Goal: Task Accomplishment & Management: Manage account settings

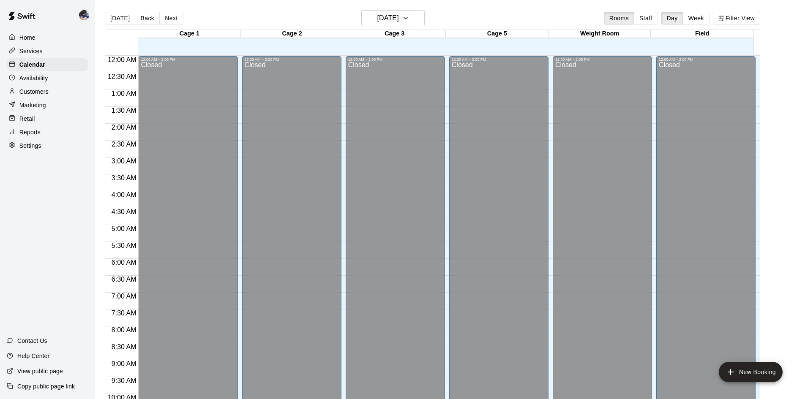
scroll to position [416, 0]
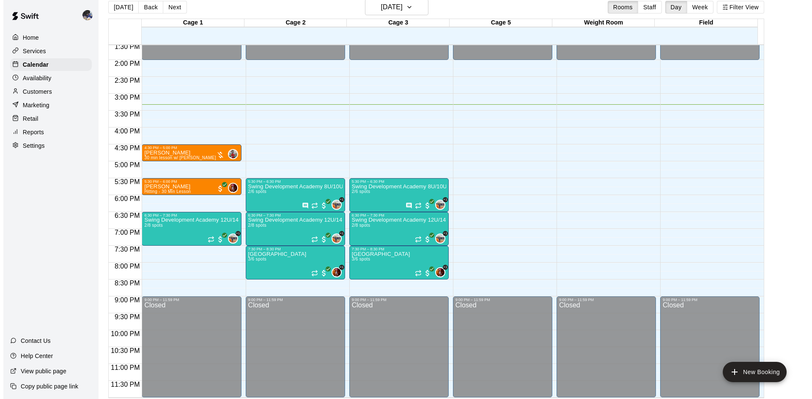
scroll to position [14, 0]
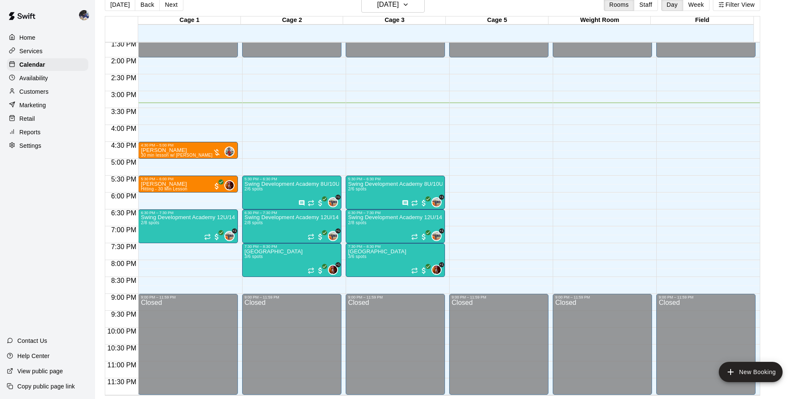
click at [182, 150] on p "[PERSON_NAME]" at bounding box center [177, 150] width 72 height 0
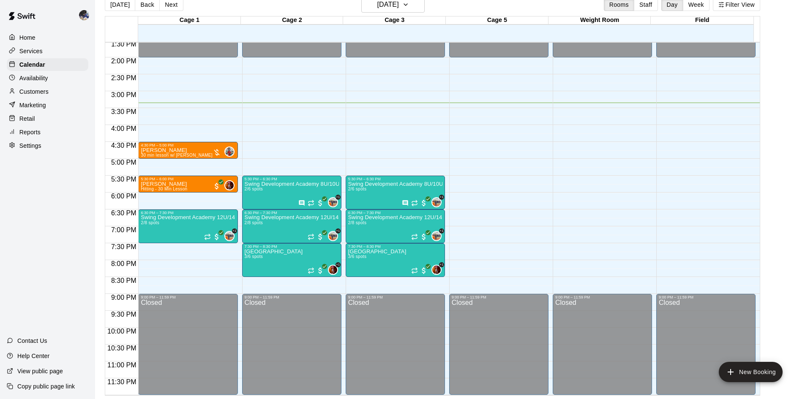
click at [203, 151] on div "[PERSON_NAME] 30 min lesson w/ [PERSON_NAME] 0" at bounding box center [188, 347] width 94 height 399
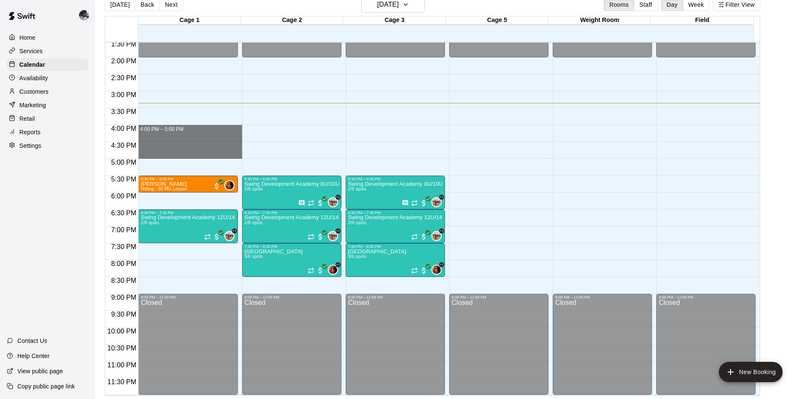
drag, startPoint x: 182, startPoint y: 127, endPoint x: 181, endPoint y: 154, distance: 27.5
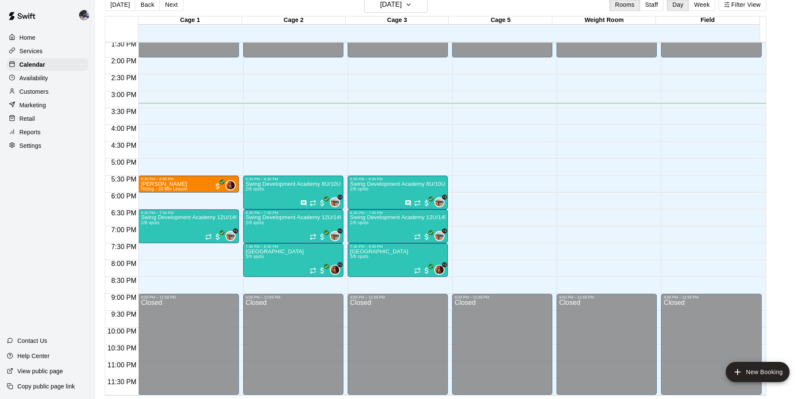
click at [237, 76] on li "Fielding - 60 Min Lesson" at bounding box center [140, 72] width 193 height 8
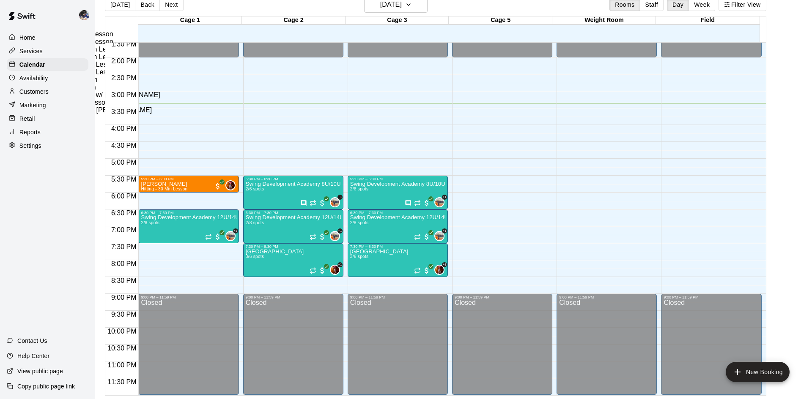
type input "**********"
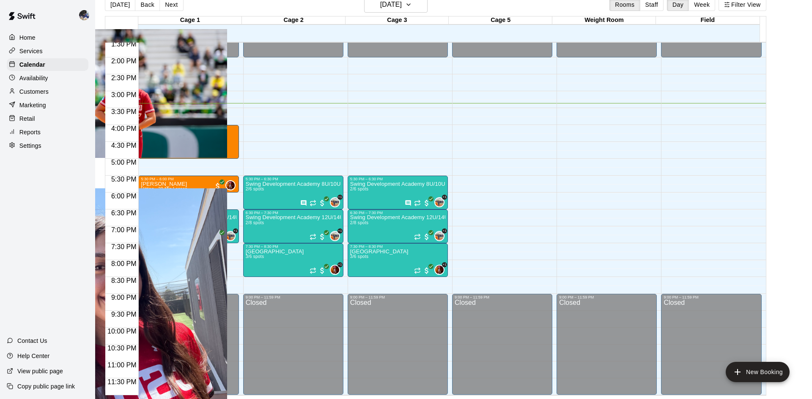
click at [227, 174] on p "[PERSON_NAME]" at bounding box center [130, 171] width 193 height 8
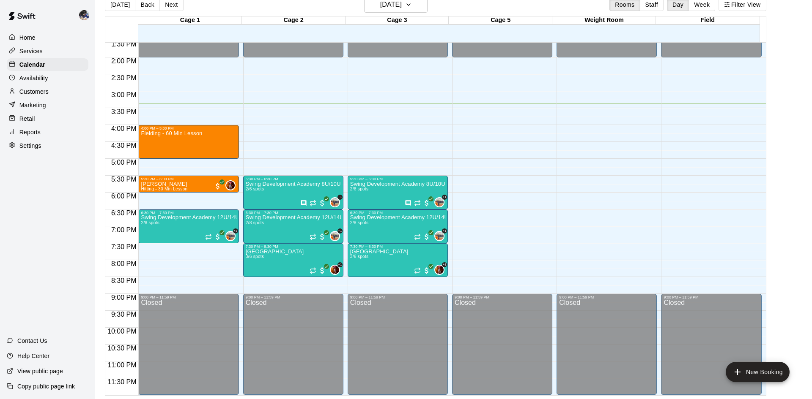
type input "*****"
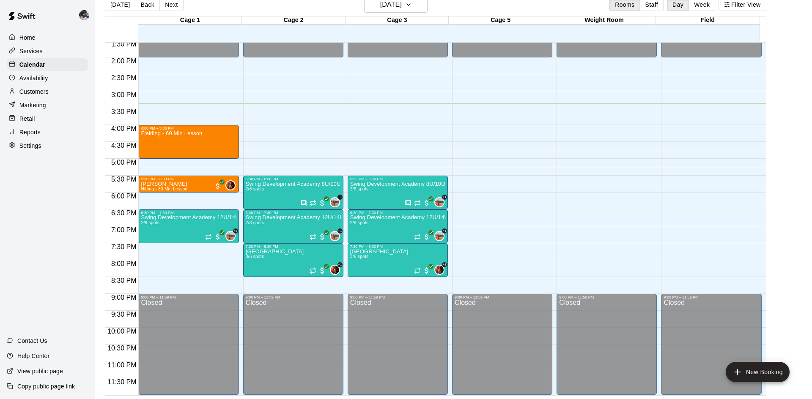
drag, startPoint x: 468, startPoint y: 228, endPoint x: 450, endPoint y: 227, distance: 18.2
type input "**"
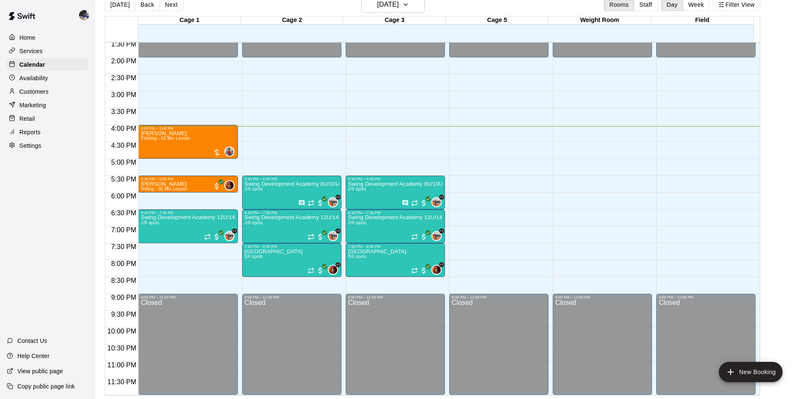
click at [200, 140] on div "[PERSON_NAME] [PERSON_NAME] - 60 Min Lesson 0" at bounding box center [188, 330] width 94 height 399
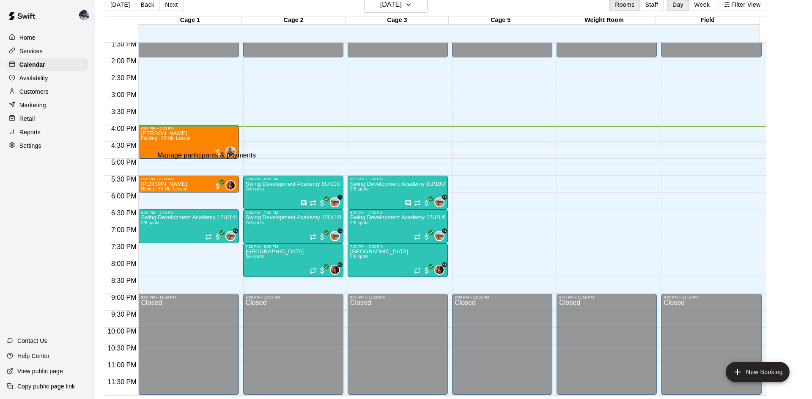
click at [20, 399] on img "edit" at bounding box center [15, 406] width 10 height 10
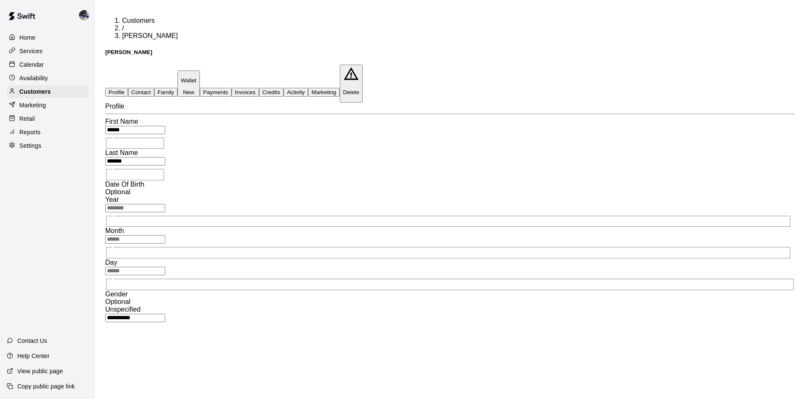
click at [33, 63] on p "Calendar" at bounding box center [31, 64] width 25 height 8
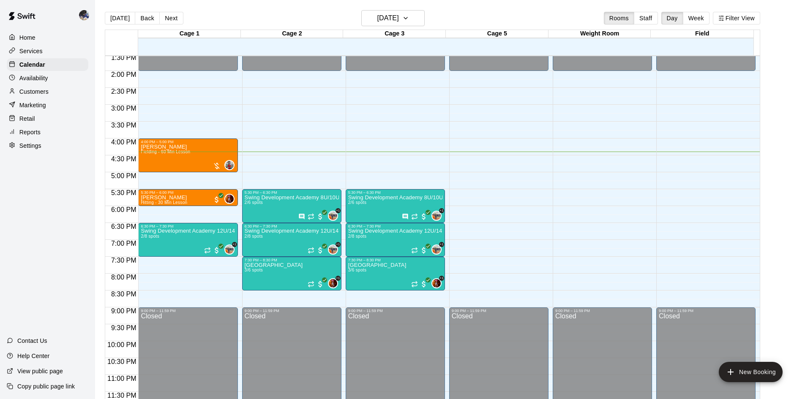
scroll to position [460, 0]
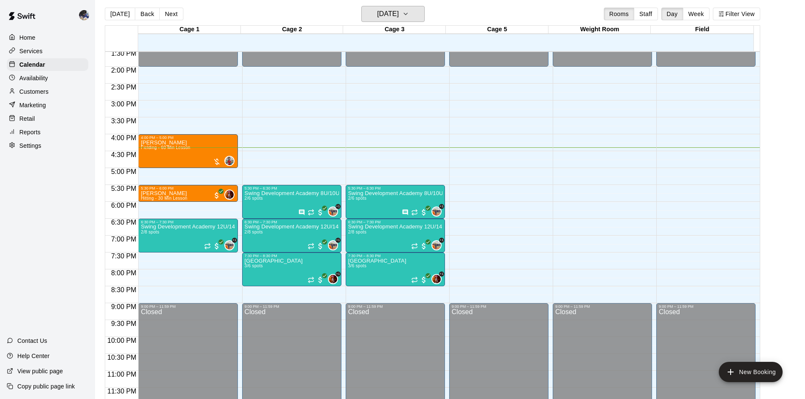
click at [390, 11] on h6 "[DATE]" at bounding box center [389, 14] width 22 height 12
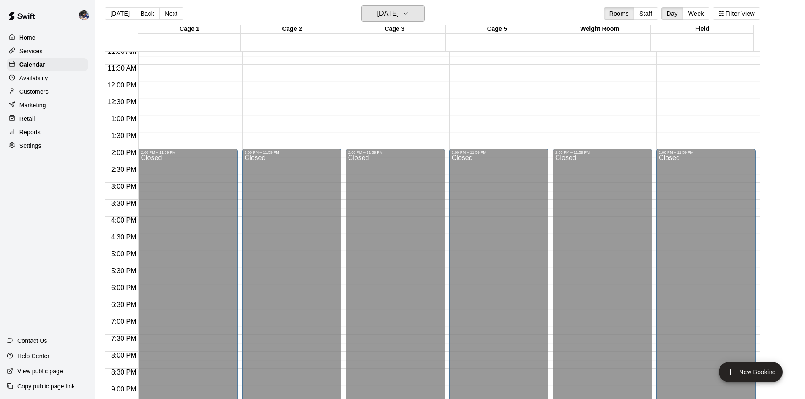
scroll to position [375, 0]
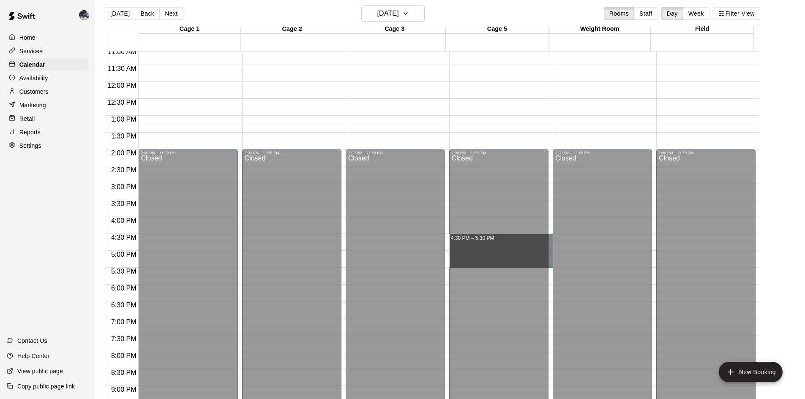
drag, startPoint x: 550, startPoint y: 235, endPoint x: 550, endPoint y: 262, distance: 26.6
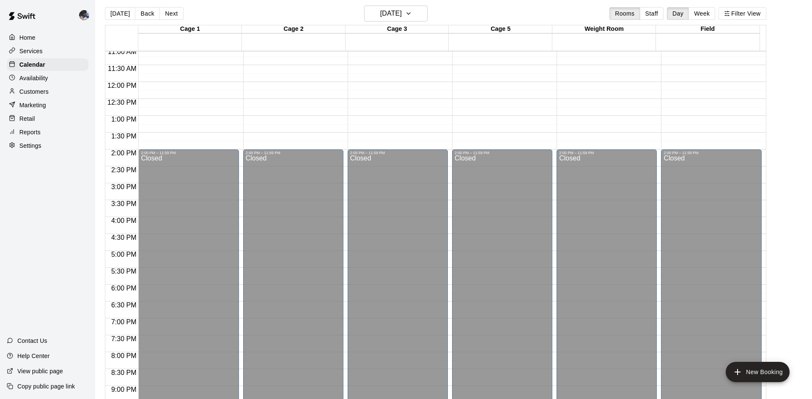
click at [237, 127] on li "Cage 5 - HitTrax + Triple Play (Automatic)" at bounding box center [140, 124] width 193 height 8
type input "**********"
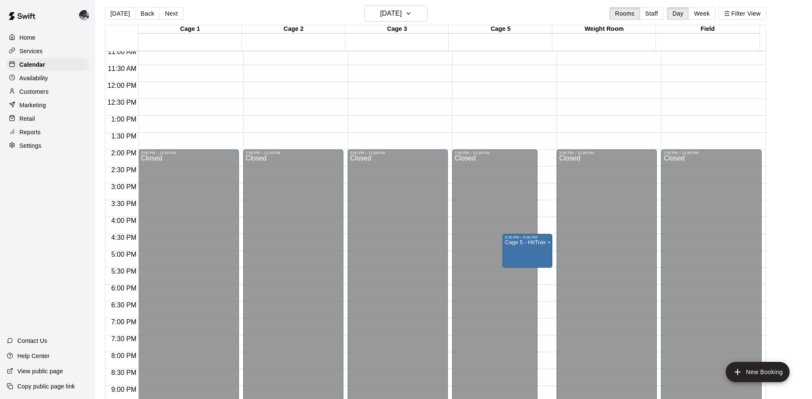
drag, startPoint x: 382, startPoint y: 222, endPoint x: 368, endPoint y: 205, distance: 22.8
type input "******"
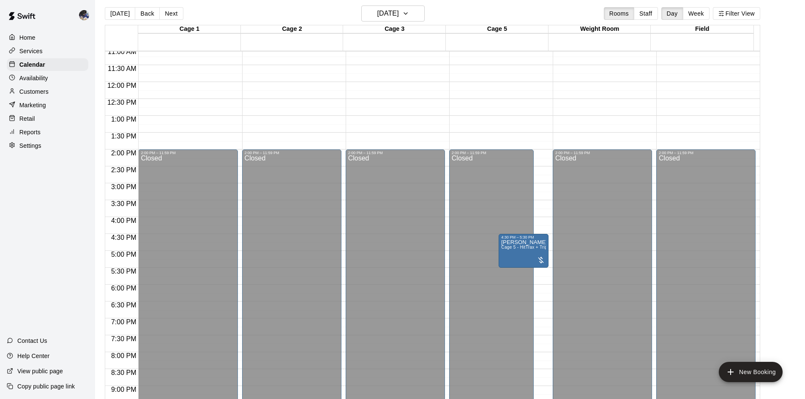
click at [129, 13] on button "[DATE]" at bounding box center [120, 13] width 30 height 13
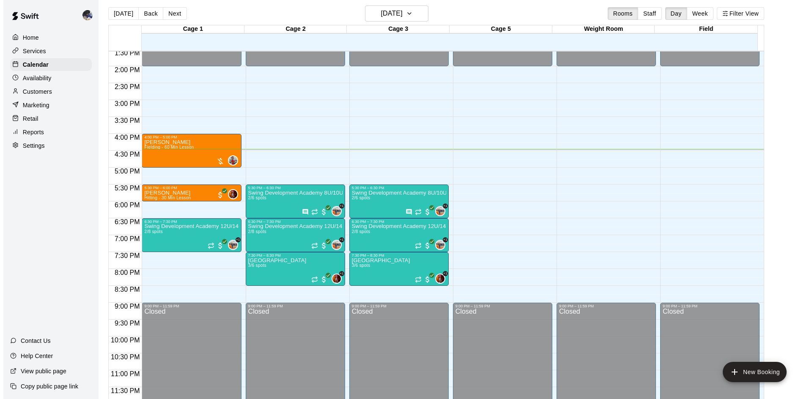
scroll to position [460, 0]
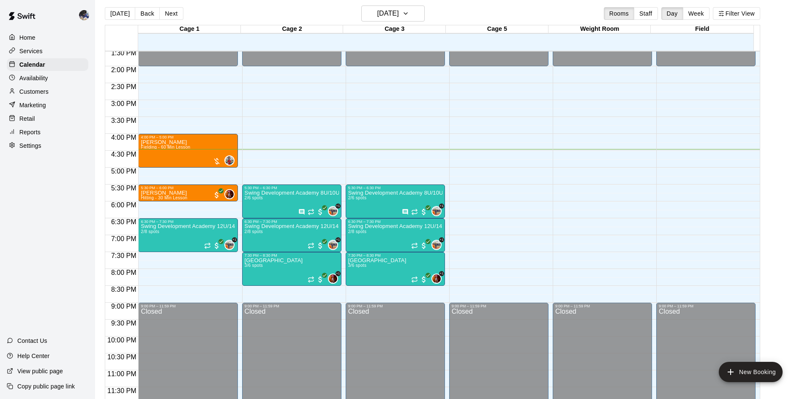
click at [298, 197] on div "Swing Development Academy 8U/10U 2/6 spots" at bounding box center [292, 389] width 94 height 399
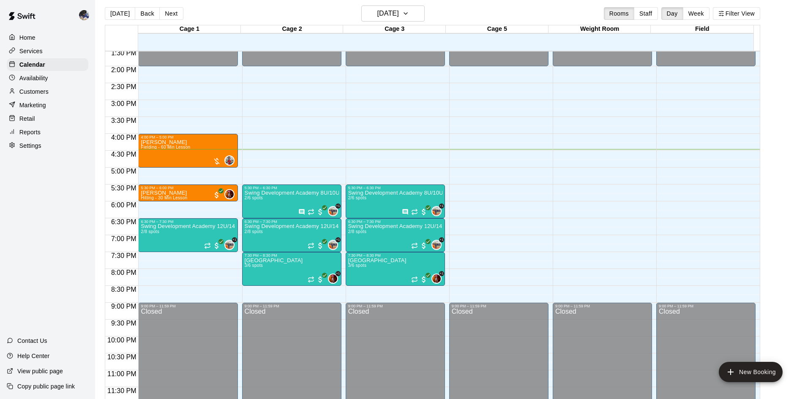
click at [375, 206] on div "Swing Development Academy 8U/10U 2/6 spots" at bounding box center [395, 389] width 94 height 399
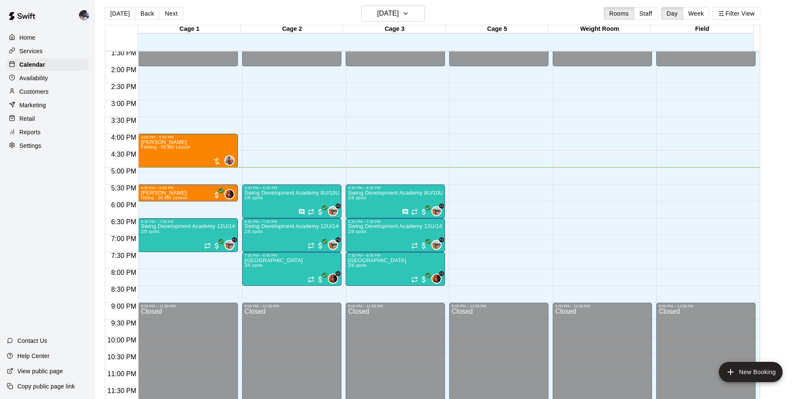
click at [181, 149] on span "Fielding - 60 Min Lesson" at bounding box center [165, 147] width 49 height 5
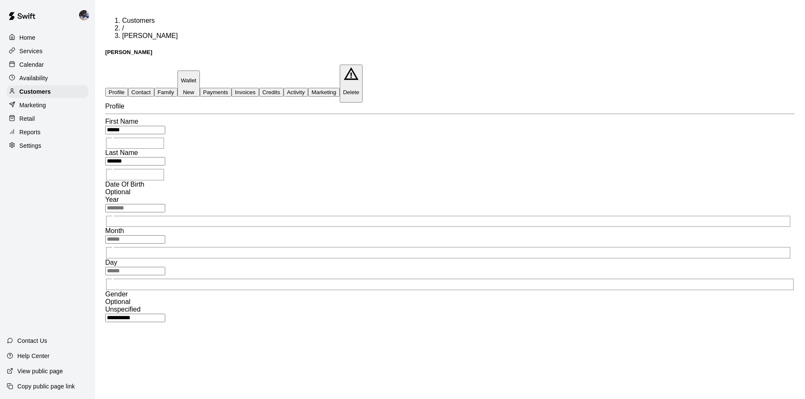
click at [232, 88] on button "Payments" at bounding box center [216, 92] width 32 height 9
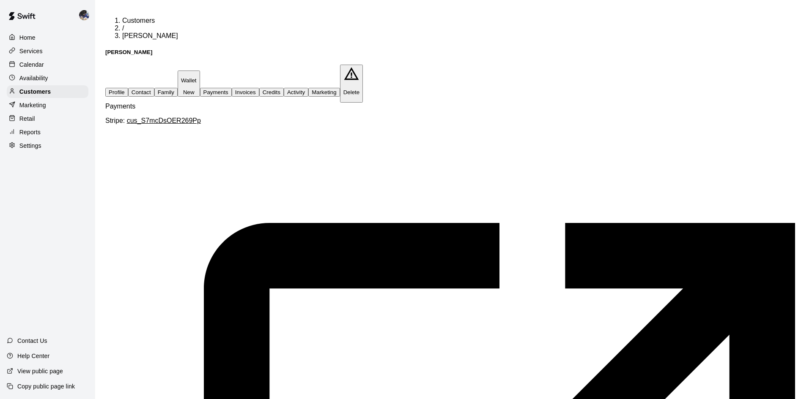
scroll to position [151, 0]
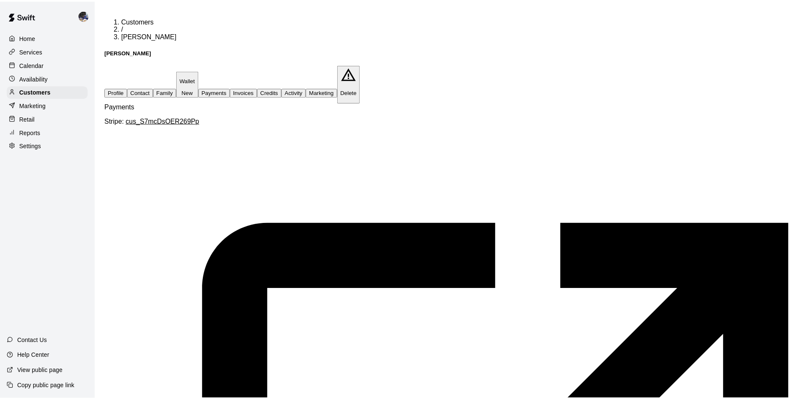
scroll to position [0, 0]
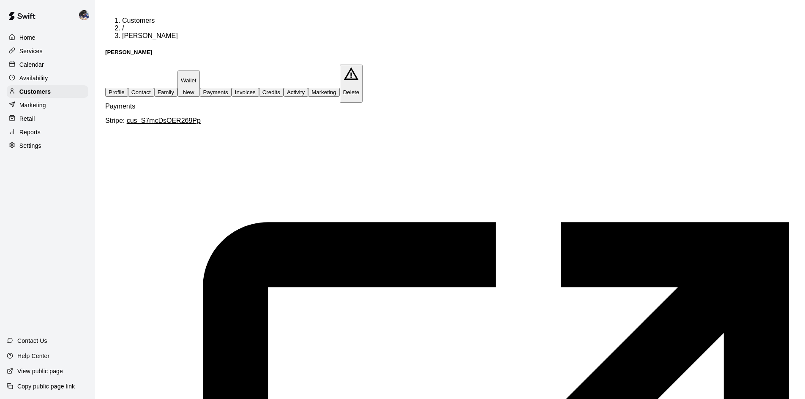
click at [39, 64] on p "Calendar" at bounding box center [31, 64] width 25 height 8
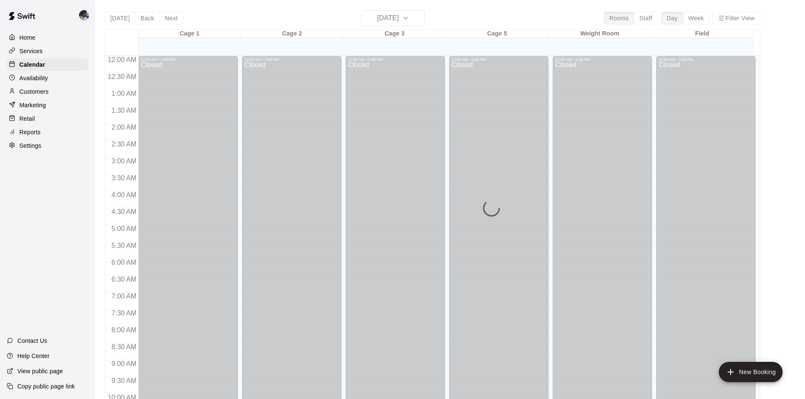
scroll to position [433, 0]
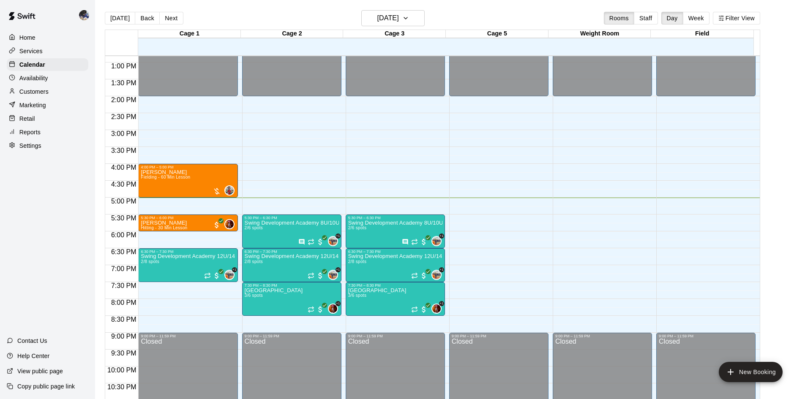
click at [175, 180] on span "Fielding - 60 Min Lesson" at bounding box center [165, 177] width 49 height 5
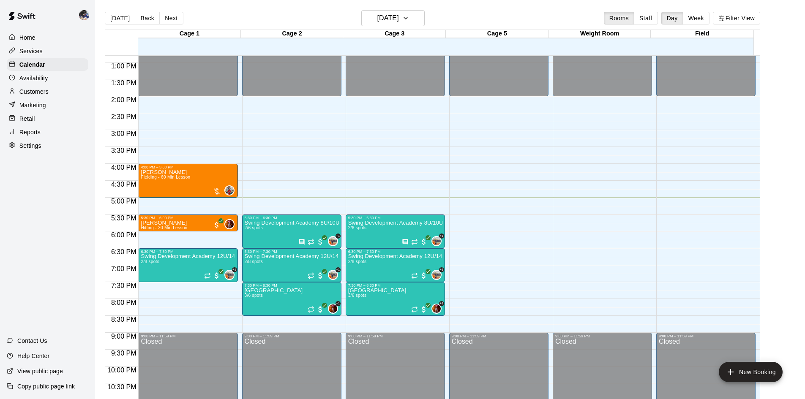
click at [44, 95] on p "Customers" at bounding box center [33, 92] width 29 height 8
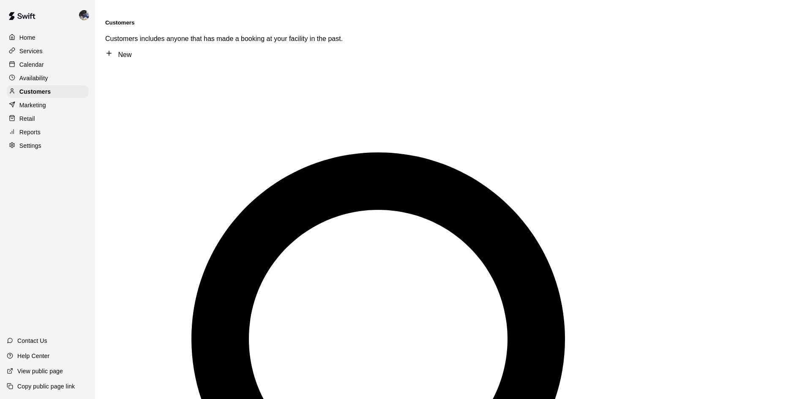
type input "******"
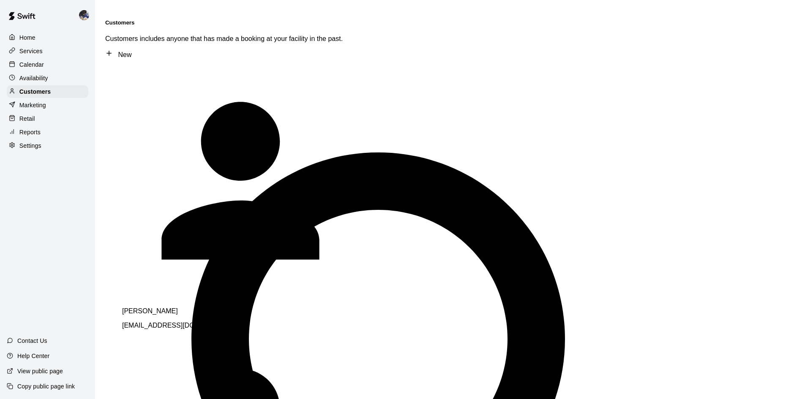
click at [186, 308] on div "[PERSON_NAME] [EMAIL_ADDRESS][DOMAIN_NAME]" at bounding box center [240, 319] width 237 height 22
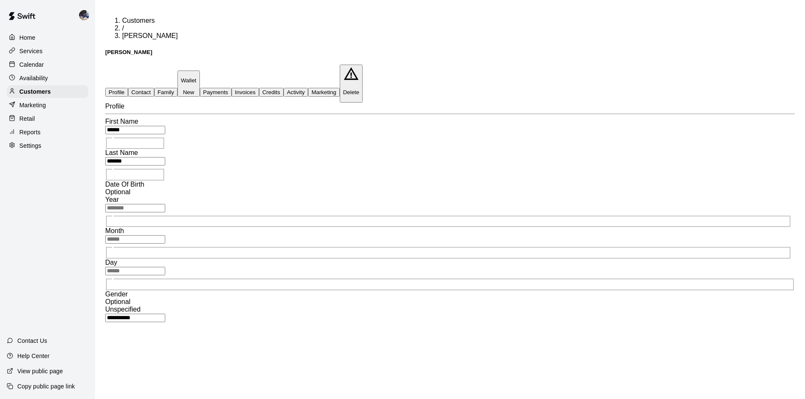
click at [232, 88] on button "Payments" at bounding box center [216, 92] width 32 height 9
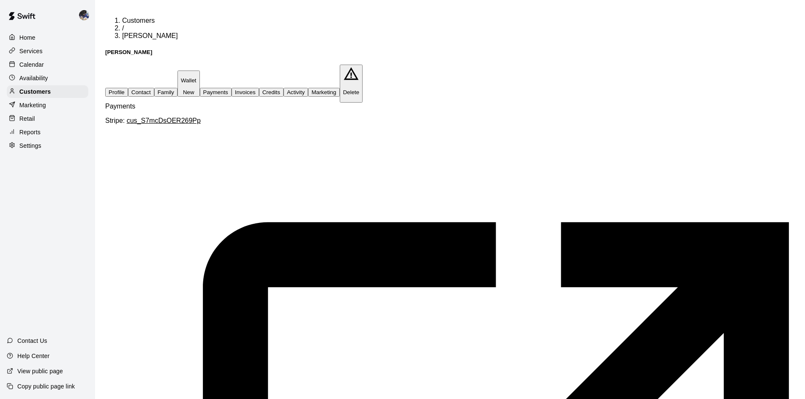
click at [36, 61] on div "Calendar" at bounding box center [48, 64] width 82 height 13
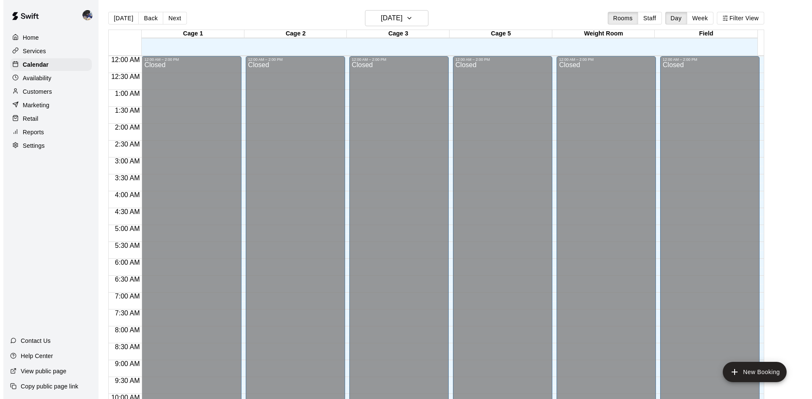
scroll to position [433, 0]
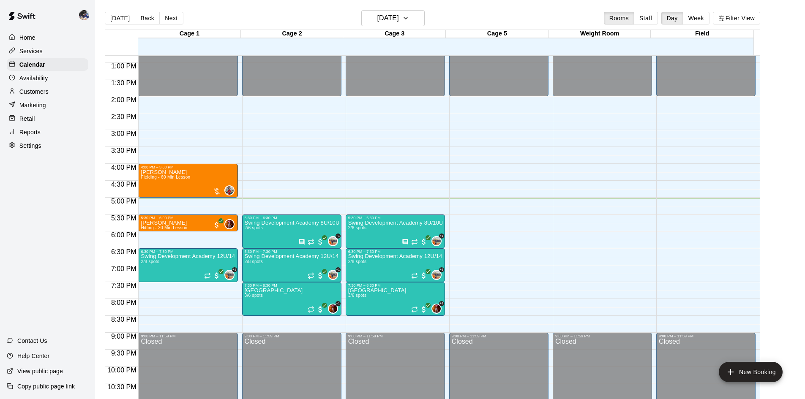
click at [176, 177] on span "Fielding - 60 Min Lesson" at bounding box center [165, 177] width 49 height 5
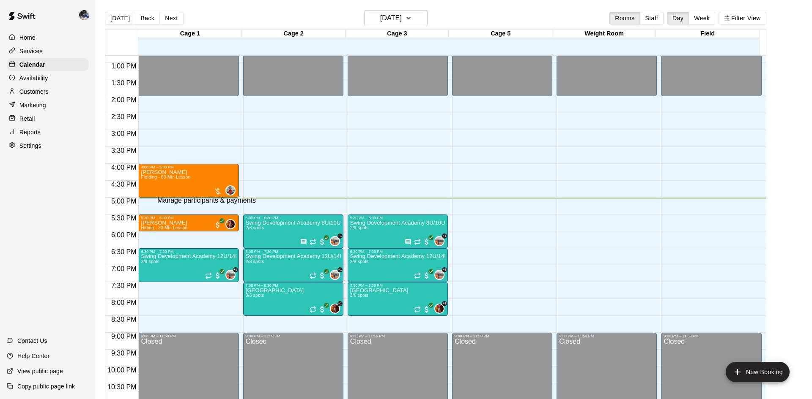
type input "*"
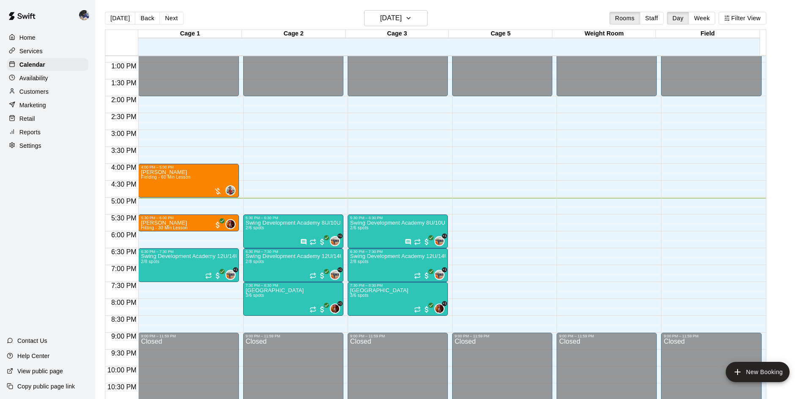
type input "**"
drag, startPoint x: 343, startPoint y: 311, endPoint x: 301, endPoint y: 309, distance: 41.5
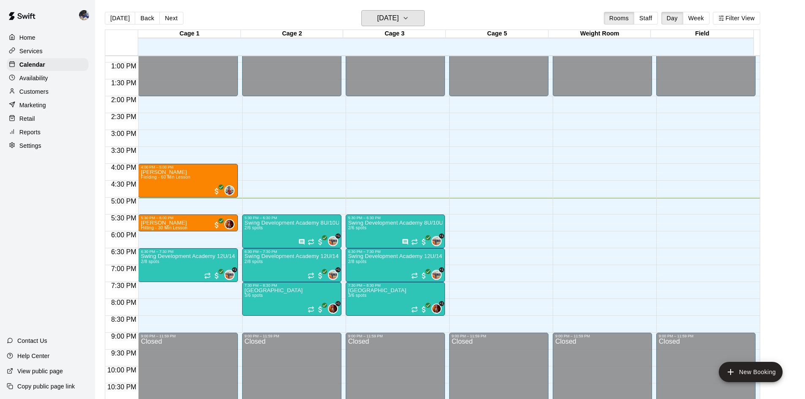
click at [391, 23] on h6 "[DATE]" at bounding box center [389, 18] width 22 height 12
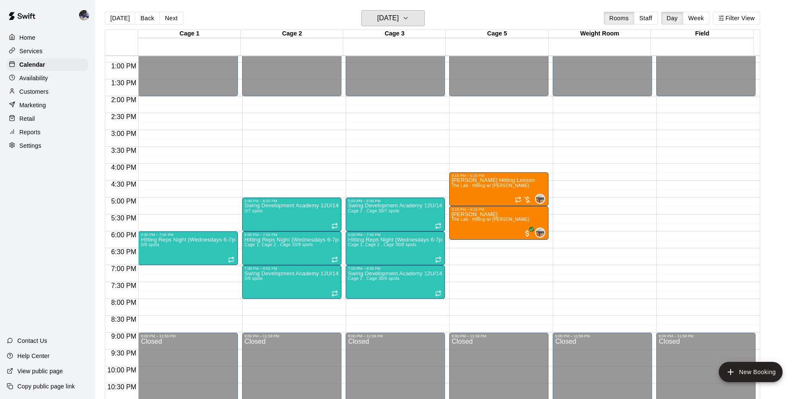
click at [387, 19] on h6 "[DATE]" at bounding box center [389, 18] width 22 height 12
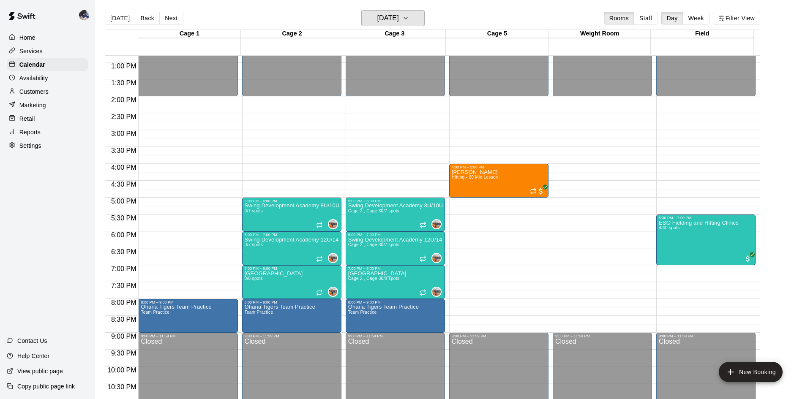
click at [389, 18] on h6 "[DATE]" at bounding box center [389, 18] width 22 height 12
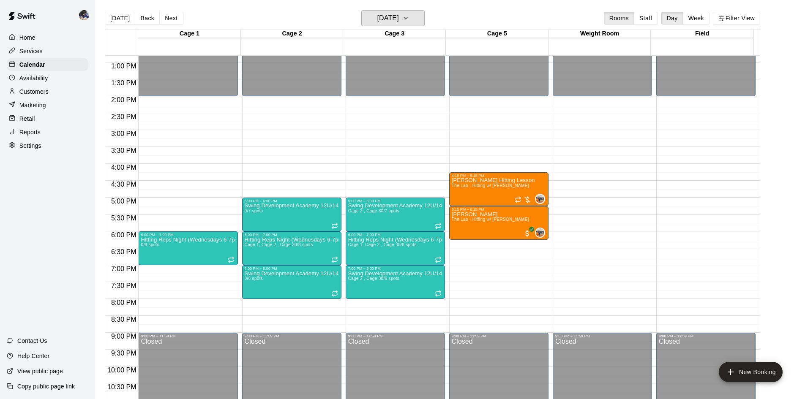
click at [396, 21] on h6 "[DATE]" at bounding box center [389, 18] width 22 height 12
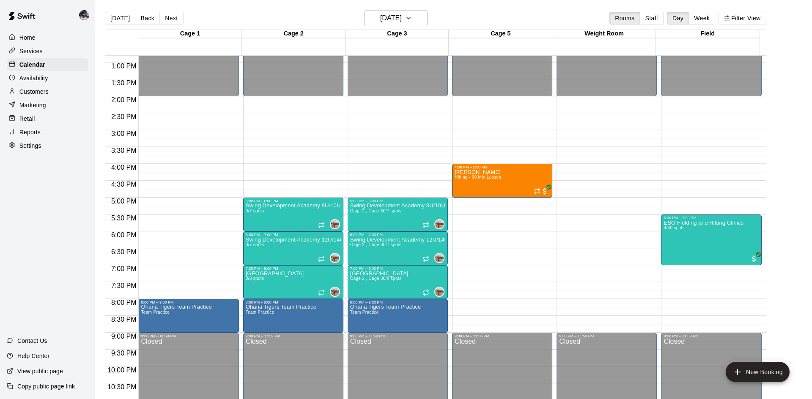
drag, startPoint x: 196, startPoint y: 197, endPoint x: 519, endPoint y: 34, distance: 361.9
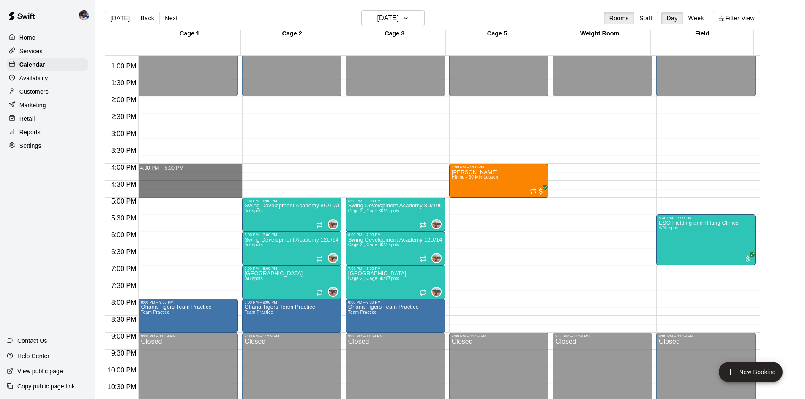
drag, startPoint x: 191, startPoint y: 167, endPoint x: 194, endPoint y: 194, distance: 27.7
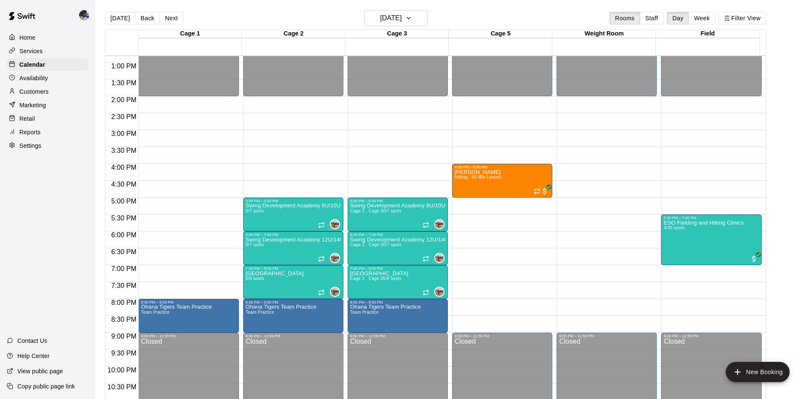
click at [237, 147] on li "Fielding - 60 Min Lesson" at bounding box center [140, 144] width 193 height 8
type input "**********"
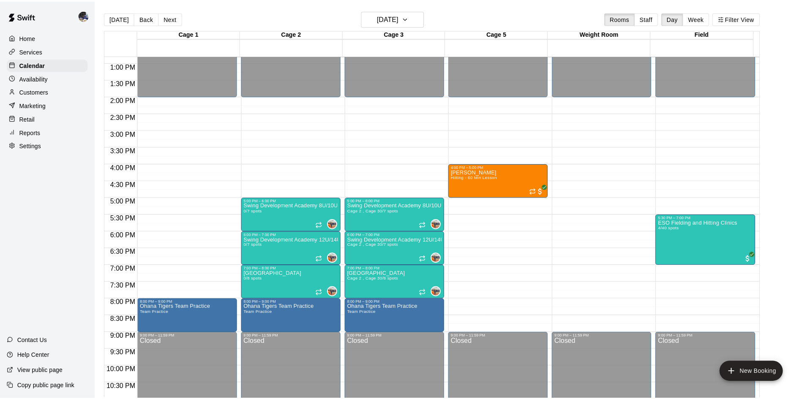
scroll to position [57, 0]
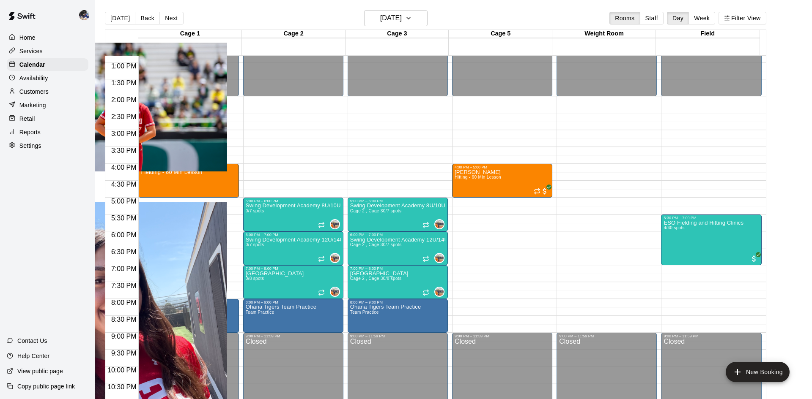
click at [227, 180] on div "[PERSON_NAME] Instructor" at bounding box center [130, 191] width 193 height 22
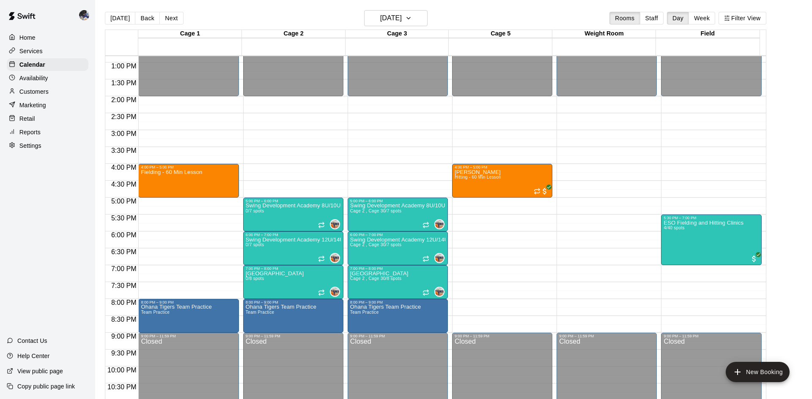
drag, startPoint x: 343, startPoint y: 238, endPoint x: 339, endPoint y: 238, distance: 4.7
drag, startPoint x: 337, startPoint y: 238, endPoint x: 306, endPoint y: 234, distance: 30.2
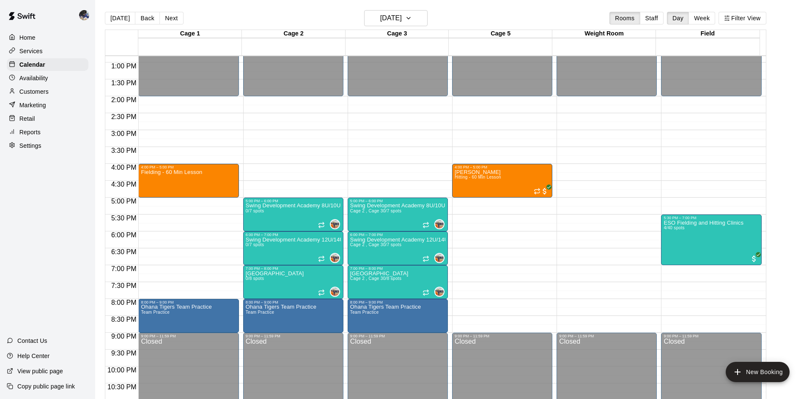
drag, startPoint x: 334, startPoint y: 241, endPoint x: 305, endPoint y: 230, distance: 31.6
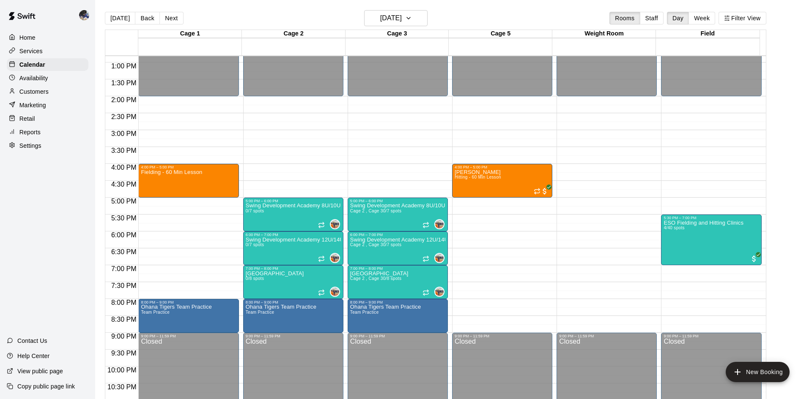
type input "****"
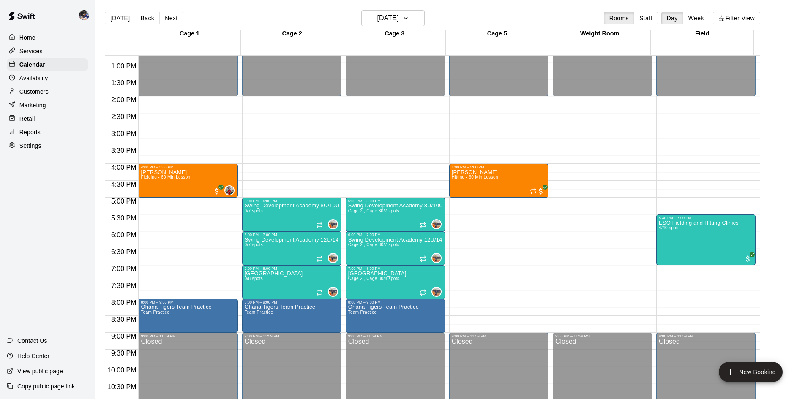
click at [123, 17] on button "[DATE]" at bounding box center [120, 18] width 30 height 13
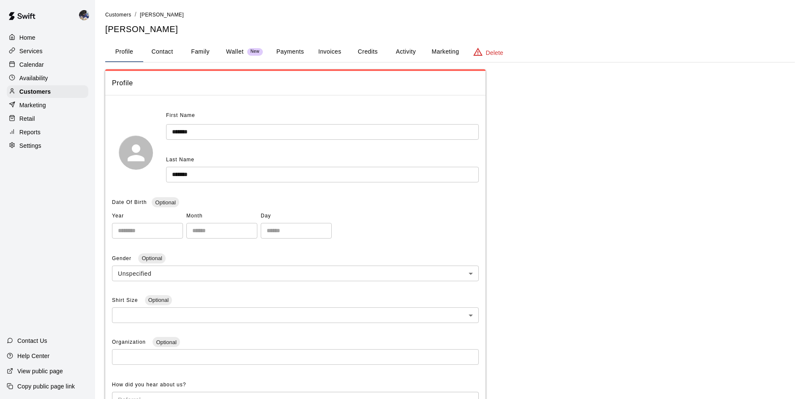
click at [291, 48] on button "Payments" at bounding box center [290, 52] width 41 height 20
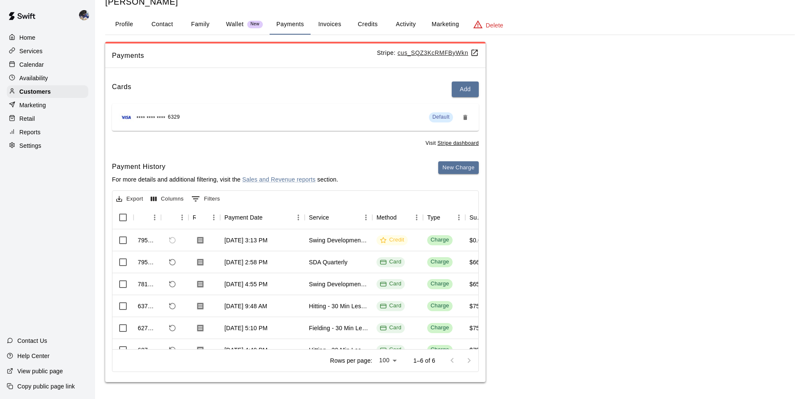
drag, startPoint x: 203, startPoint y: 338, endPoint x: 238, endPoint y: 342, distance: 34.5
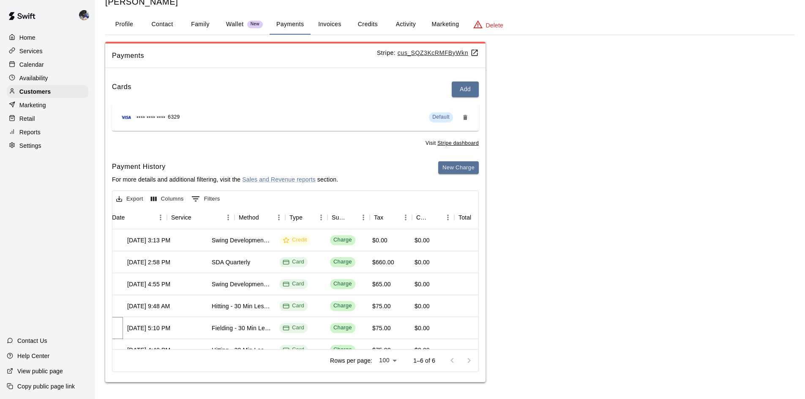
scroll to position [0, 138]
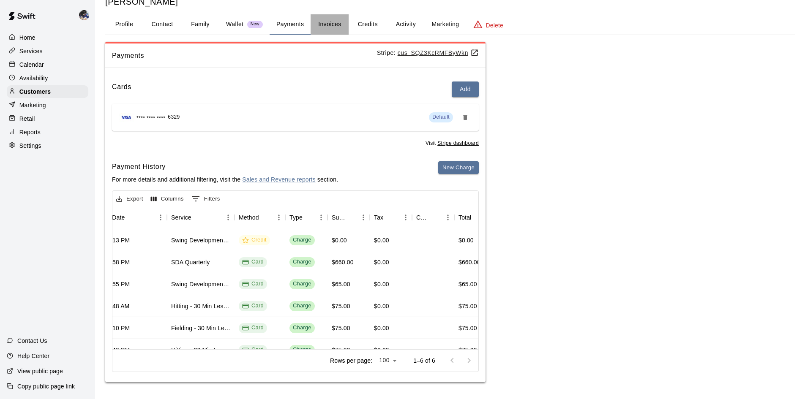
click at [335, 32] on button "Invoices" at bounding box center [330, 24] width 38 height 20
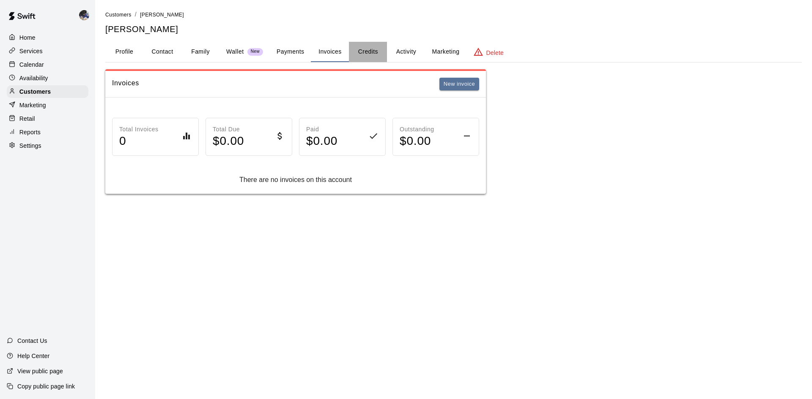
click at [365, 44] on button "Credits" at bounding box center [368, 52] width 38 height 20
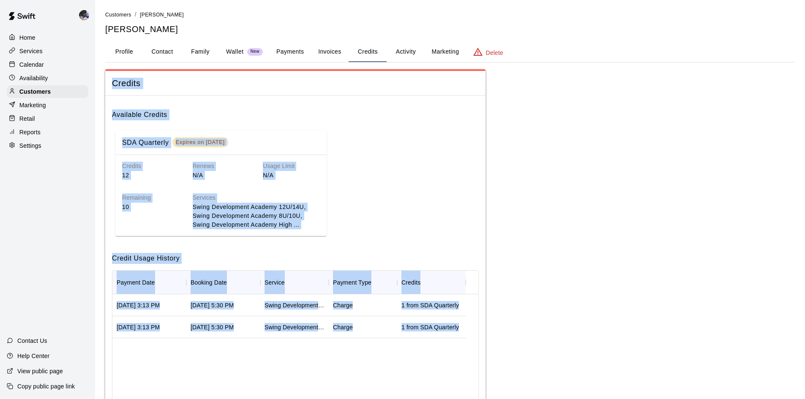
click at [394, 52] on button "Activity" at bounding box center [406, 52] width 38 height 20
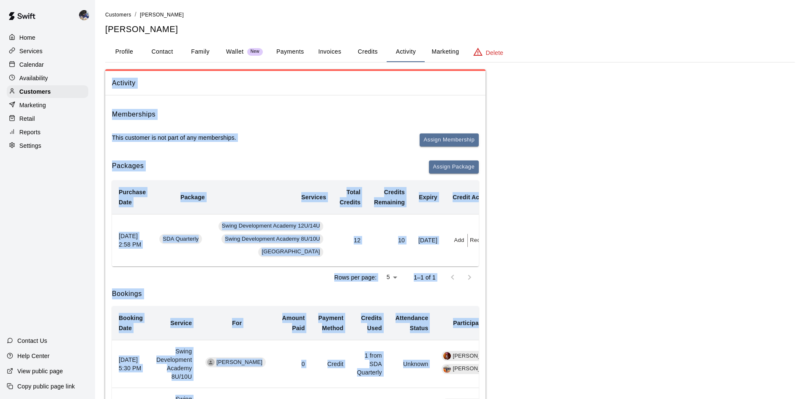
click at [328, 140] on div "This customer is not part of any memberships. Assign Membership" at bounding box center [295, 144] width 367 height 20
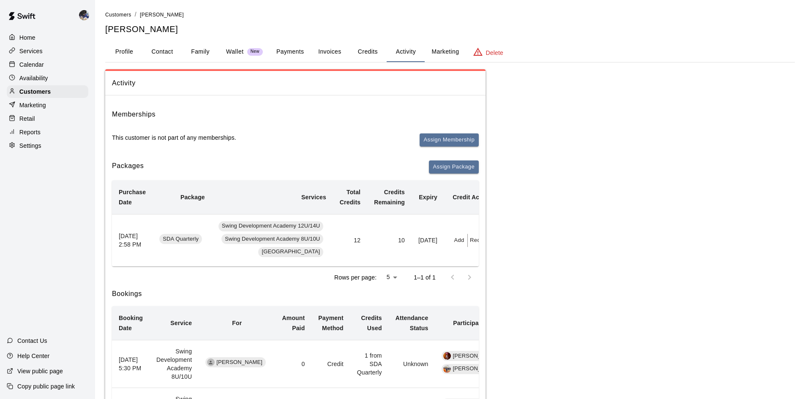
click at [330, 52] on button "Invoices" at bounding box center [330, 52] width 38 height 20
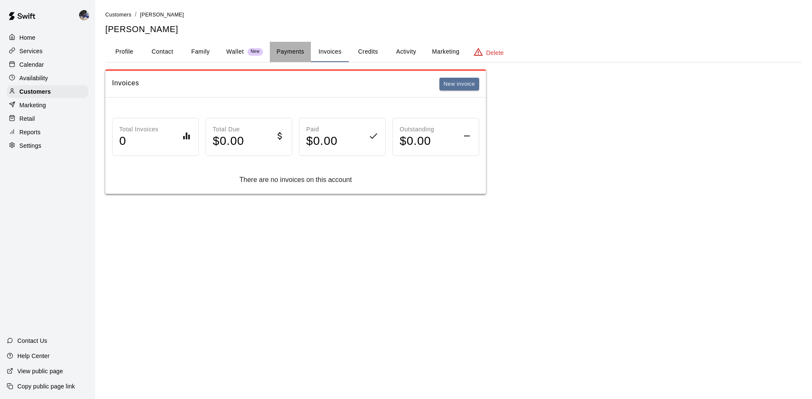
click at [289, 49] on button "Payments" at bounding box center [290, 52] width 41 height 20
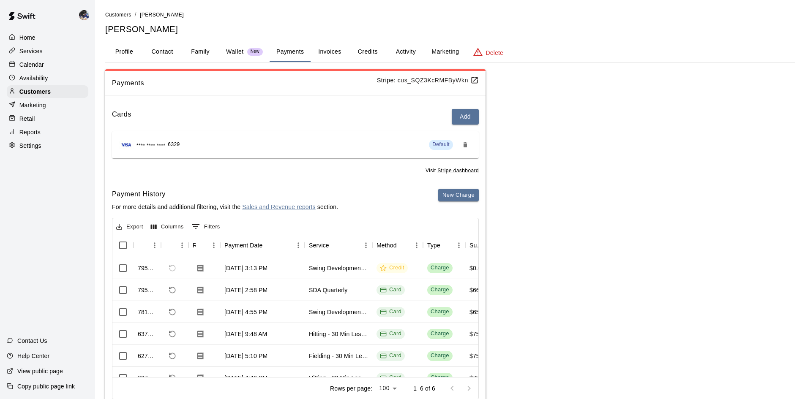
click at [400, 52] on button "Activity" at bounding box center [406, 52] width 38 height 20
